Goal: Navigation & Orientation: Find specific page/section

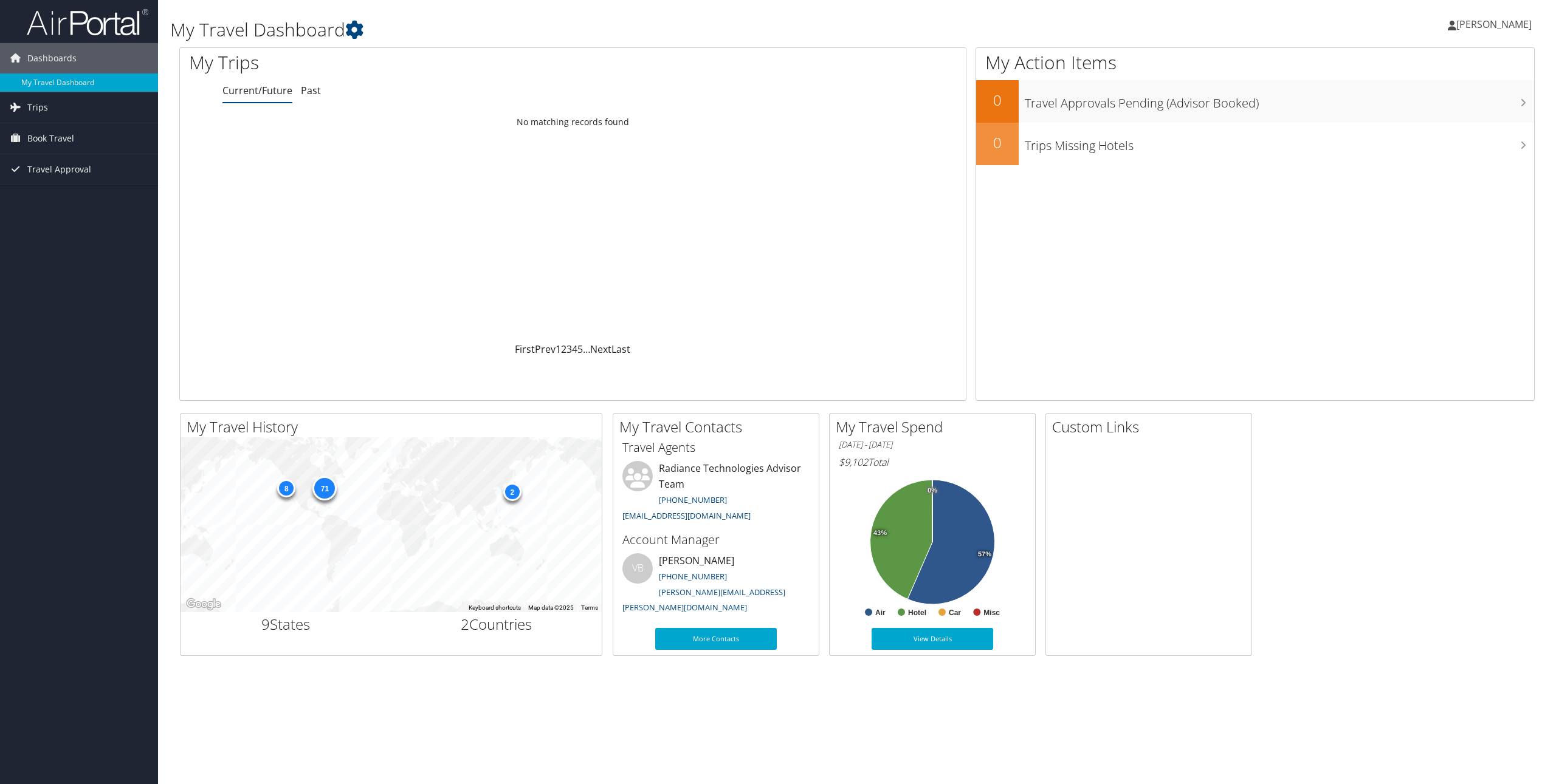
click at [1517, 26] on span "[PERSON_NAME]" at bounding box center [1494, 25] width 76 height 13
click at [1472, 70] on link "My Settings" at bounding box center [1462, 67] width 135 height 21
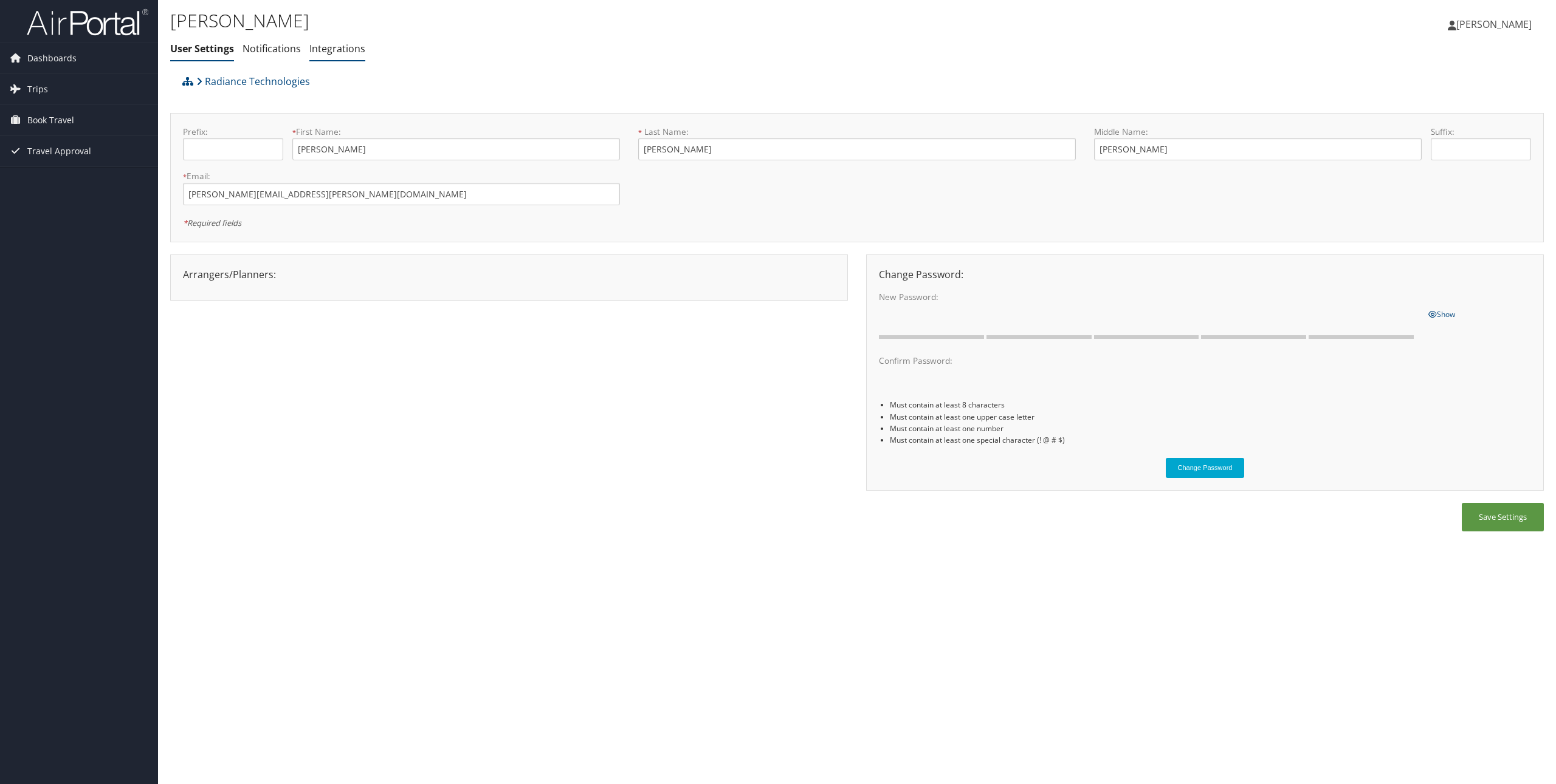
click at [333, 50] on link "Integrations" at bounding box center [337, 48] width 56 height 13
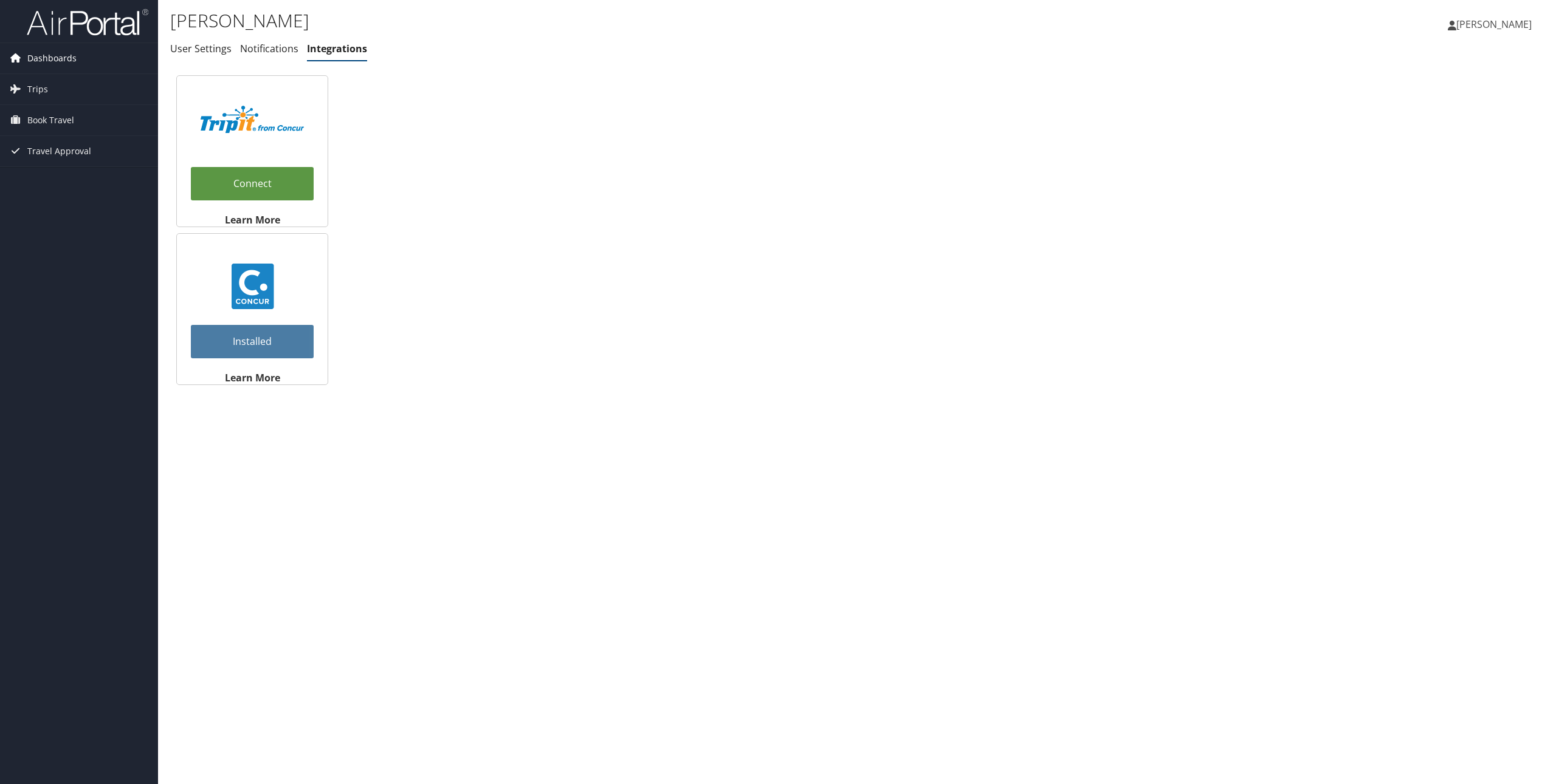
click at [31, 57] on span "Dashboards" at bounding box center [52, 59] width 49 height 30
click at [91, 25] on img at bounding box center [87, 22] width 121 height 28
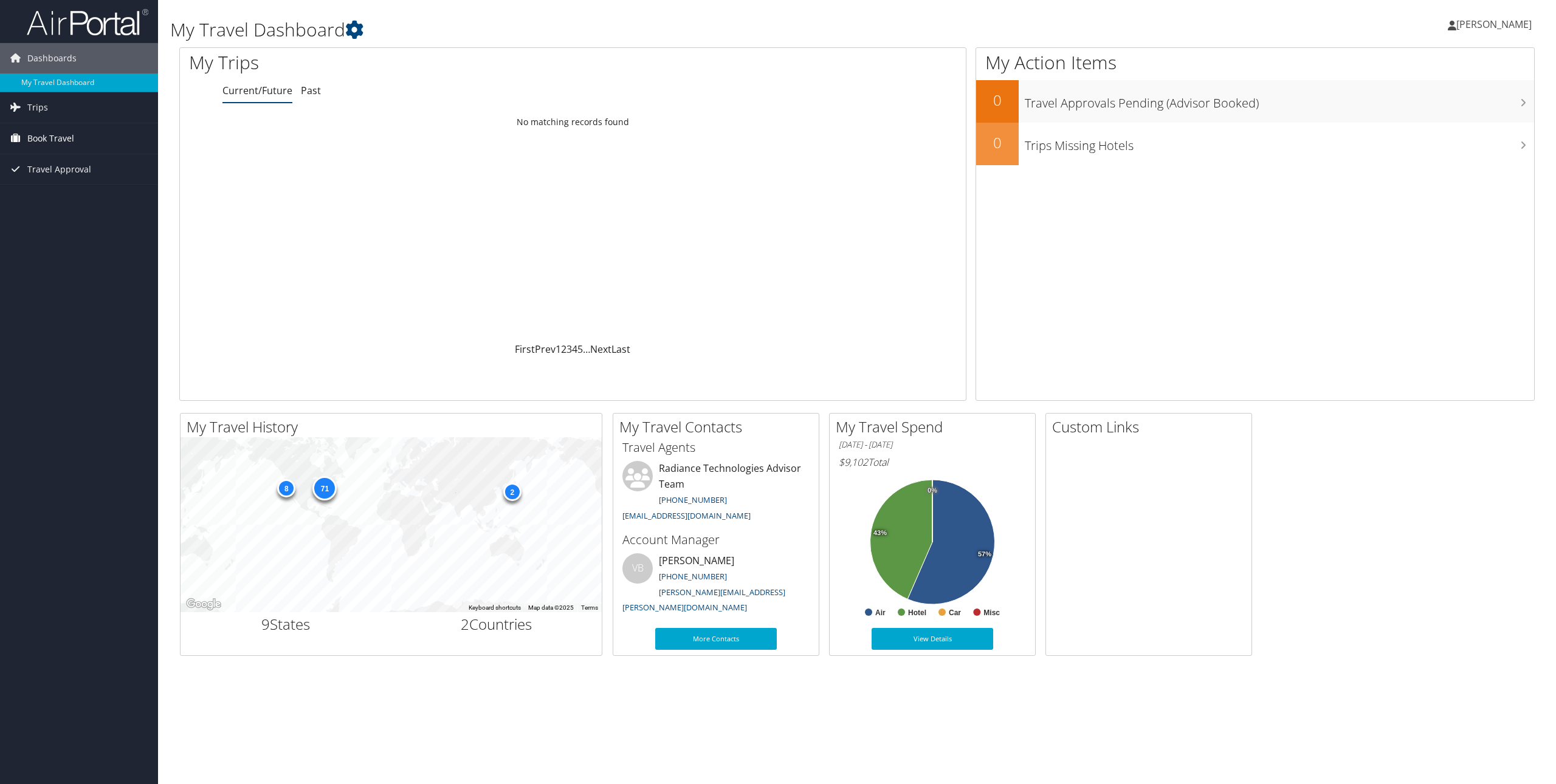
click at [63, 134] on span "Book Travel" at bounding box center [50, 138] width 46 height 30
click at [361, 27] on icon at bounding box center [353, 29] width 18 height 18
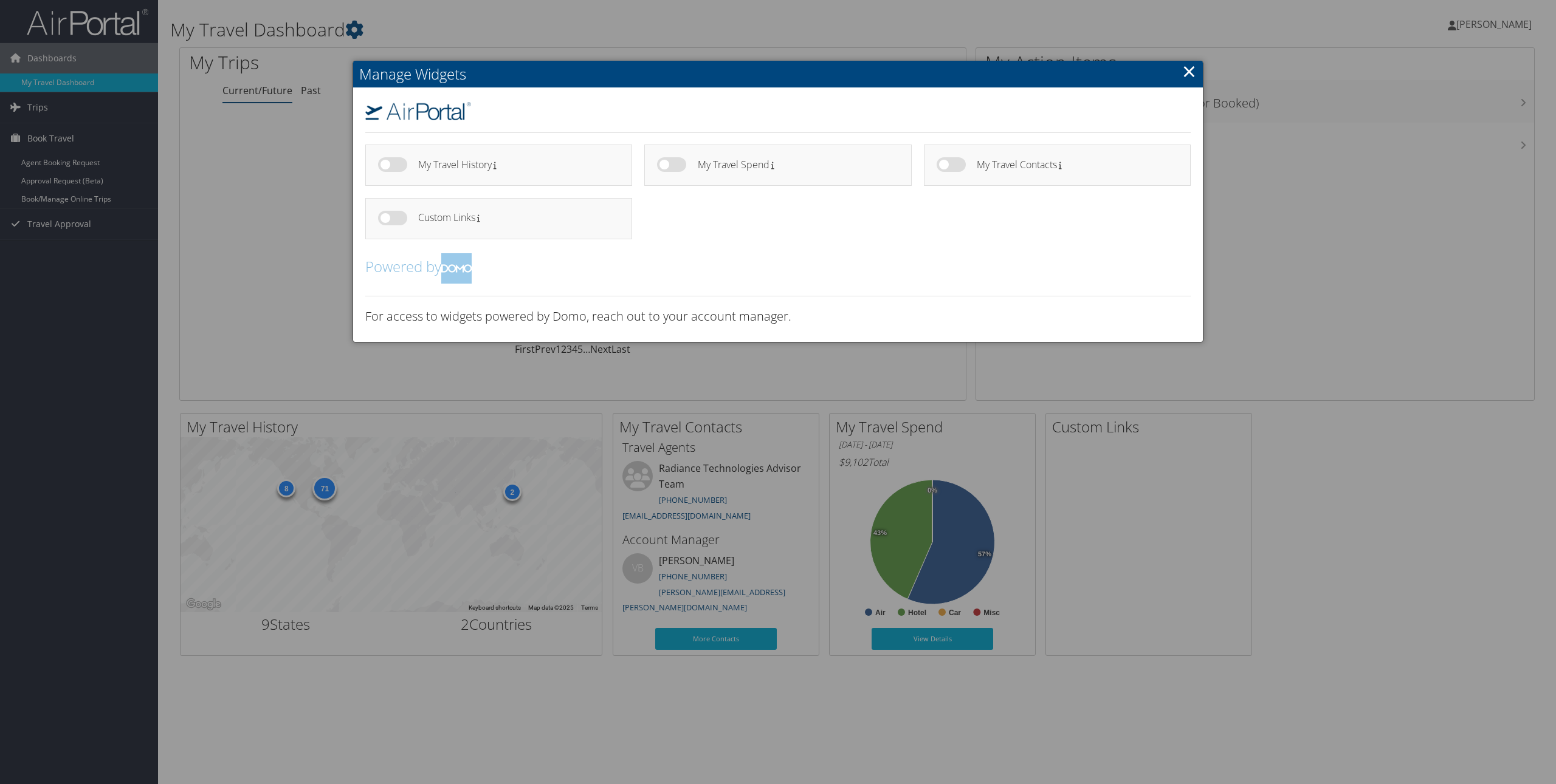
click at [1189, 73] on link "×" at bounding box center [1189, 71] width 14 height 25
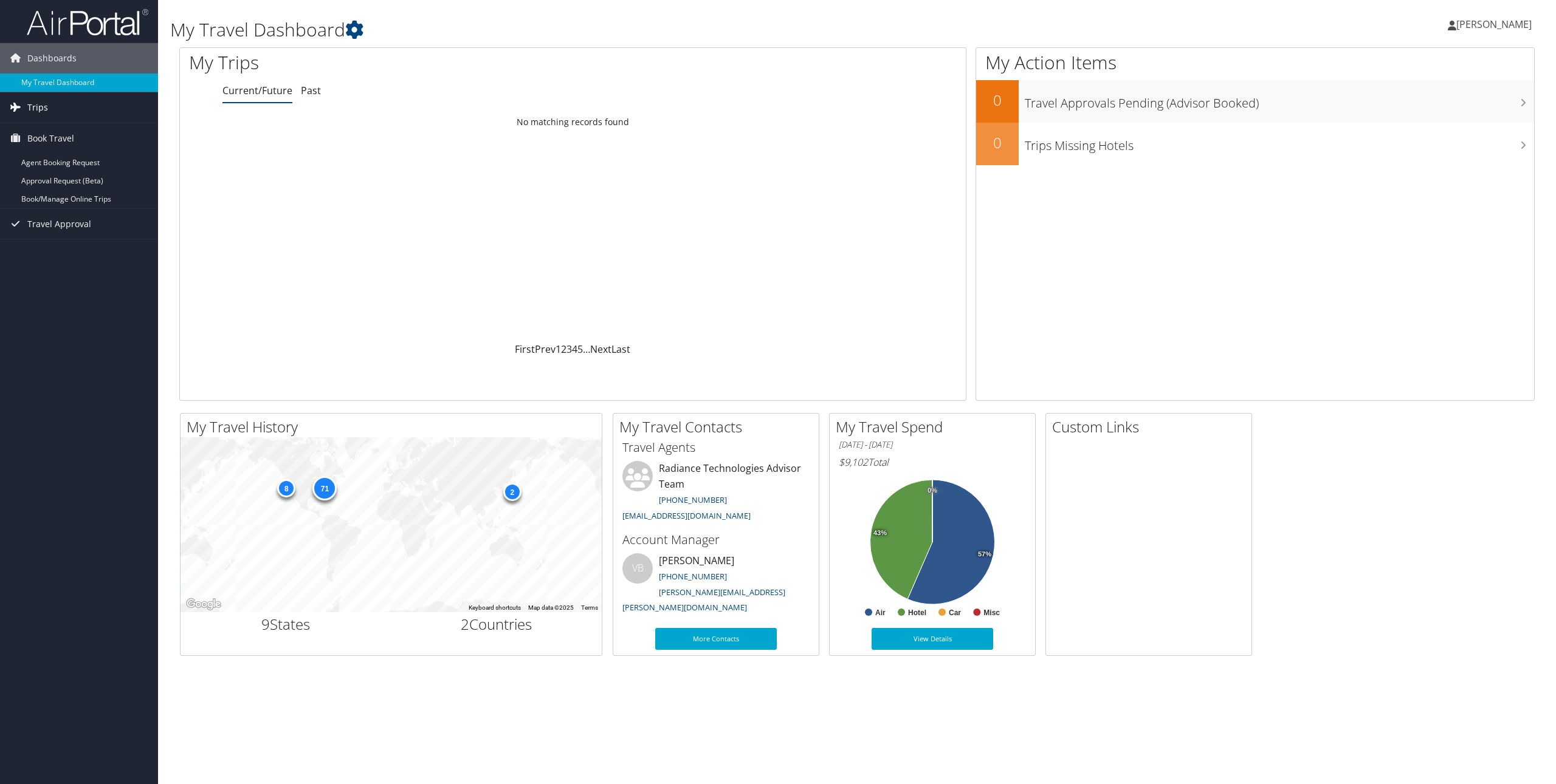
click at [77, 114] on link "Trips" at bounding box center [79, 108] width 158 height 30
click at [76, 277] on span "Travel Approval" at bounding box center [59, 279] width 63 height 30
click at [80, 255] on link "Book/Manage Online Trips" at bounding box center [79, 254] width 158 height 18
